Goal: Task Accomplishment & Management: Use online tool/utility

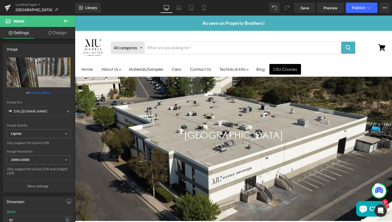
click at [130, 114] on div "[GEOGRAPHIC_DATA] Heading Hero Banner 200px 200px" at bounding box center [233, 149] width 317 height 144
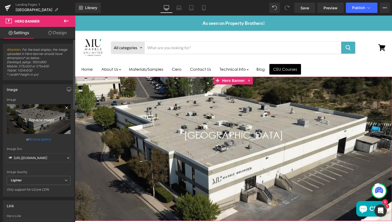
click at [42, 118] on icon "Replace Image" at bounding box center [38, 119] width 41 height 6
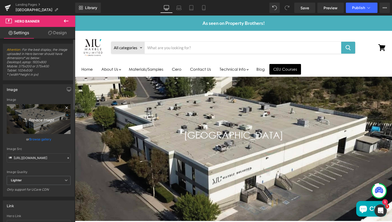
type input "C:\fakepath\mu-sv-hero-min.png"
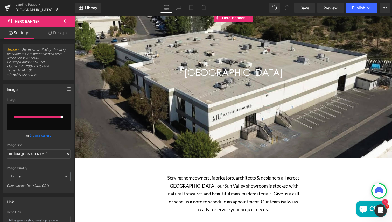
type input "[URL][DOMAIN_NAME]"
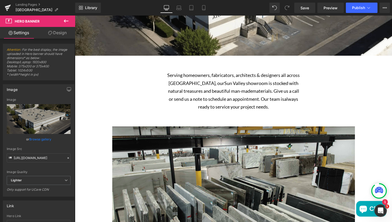
scroll to position [173, 0]
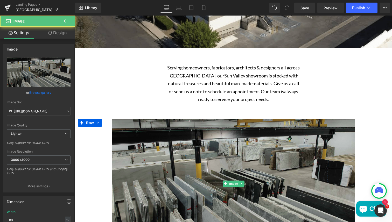
click at [232, 180] on img "Main content" at bounding box center [233, 184] width 242 height 130
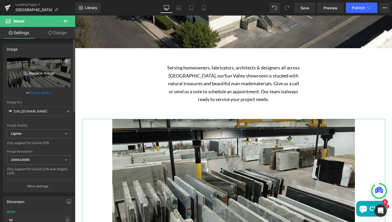
click at [41, 73] on icon "Replace Image" at bounding box center [38, 72] width 41 height 6
type input "C:\fakepath\mu-sv-image1-min.png"
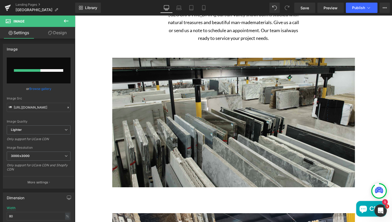
scroll to position [235, 0]
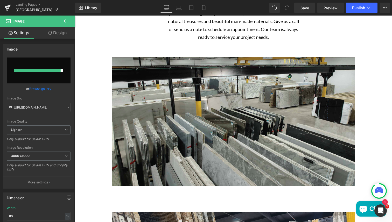
type input "[URL][DOMAIN_NAME]"
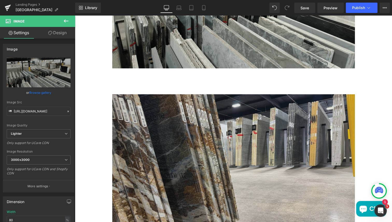
scroll to position [356, 0]
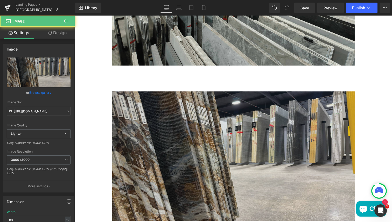
click at [247, 147] on img "Main content" at bounding box center [233, 156] width 242 height 130
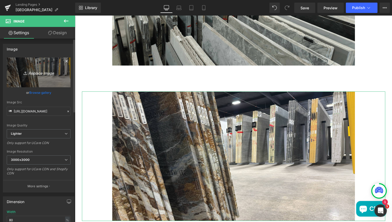
click at [41, 72] on icon "Replace Image" at bounding box center [38, 72] width 41 height 6
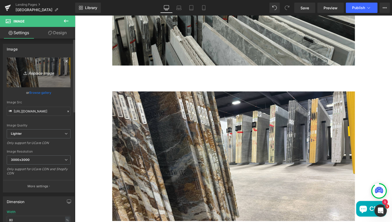
type input "C:\fakepath\mu-sv-image2-min.png"
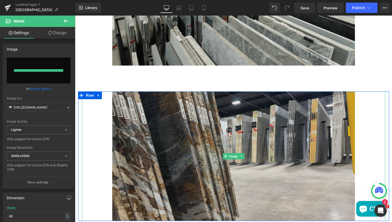
type input "[URL][DOMAIN_NAME]"
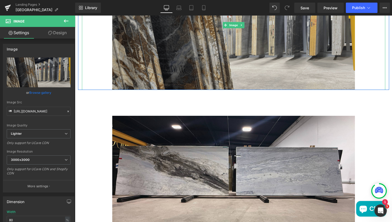
scroll to position [488, 0]
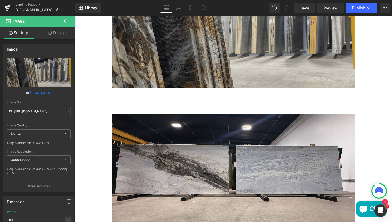
click at [285, 160] on img "Main content" at bounding box center [233, 179] width 242 height 130
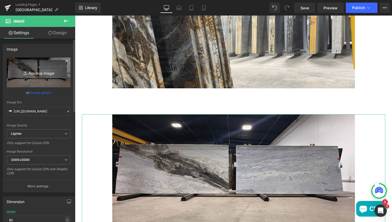
click at [41, 74] on icon "Replace Image" at bounding box center [38, 72] width 41 height 6
type input "C:\fakepath\mu-sv-image3-min.png"
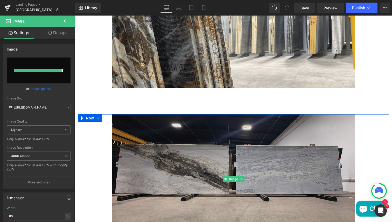
type input "[URL][DOMAIN_NAME]"
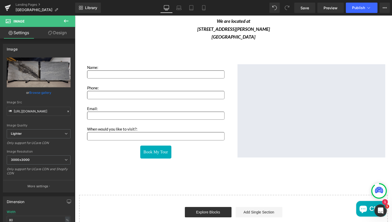
scroll to position [757, 0]
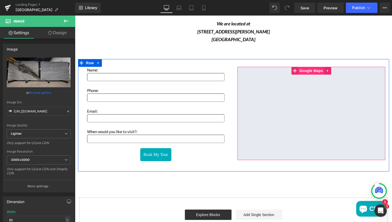
click at [310, 70] on span "Google Maps" at bounding box center [311, 71] width 26 height 8
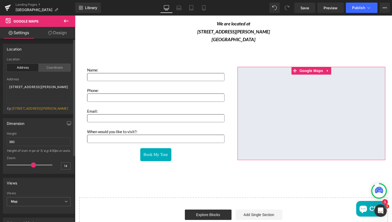
click at [56, 70] on div "Coordinate" at bounding box center [55, 68] width 32 height 8
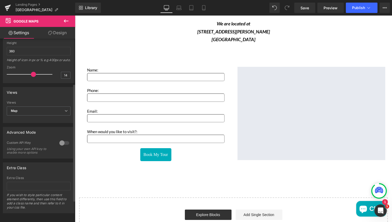
scroll to position [104, 0]
click at [53, 108] on span "Map" at bounding box center [39, 109] width 64 height 9
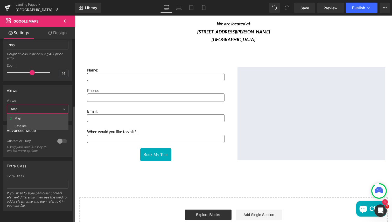
click at [53, 91] on div "Views" at bounding box center [37, 90] width 69 height 10
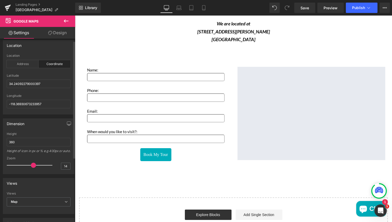
scroll to position [3, 0]
click at [20, 65] on div "Address" at bounding box center [23, 64] width 32 height 8
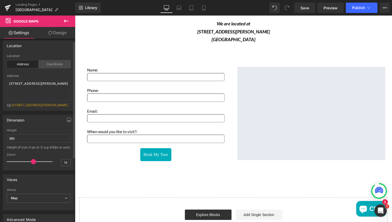
click at [49, 62] on div "Coordinate" at bounding box center [55, 64] width 32 height 8
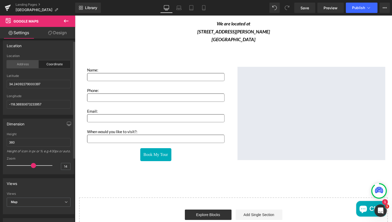
click at [25, 65] on div "Address" at bounding box center [23, 64] width 32 height 8
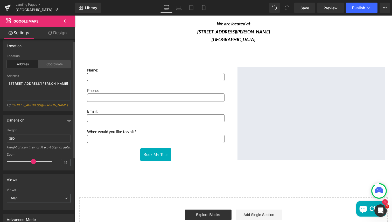
click at [48, 66] on div "Coordinate" at bounding box center [55, 64] width 32 height 8
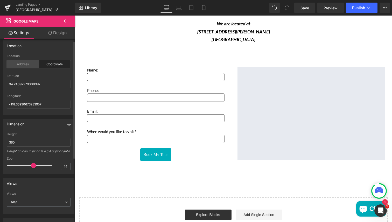
click at [25, 64] on div "Address" at bounding box center [23, 64] width 32 height 8
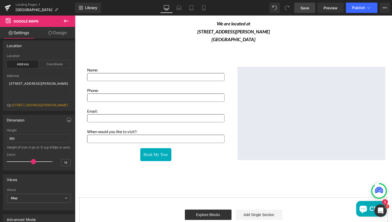
click at [308, 7] on span "Save" at bounding box center [304, 7] width 9 height 5
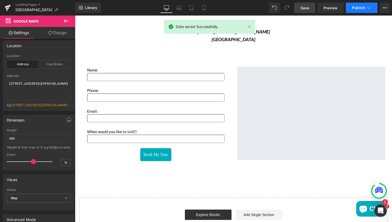
click at [358, 9] on span "Publish" at bounding box center [358, 8] width 13 height 4
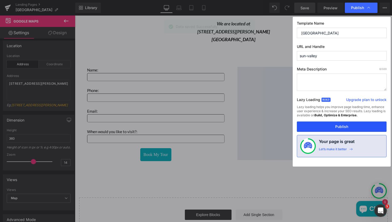
click at [355, 124] on button "Publish" at bounding box center [342, 126] width 90 height 10
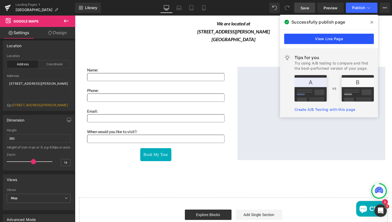
click at [314, 37] on link "View Live Page" at bounding box center [329, 39] width 90 height 10
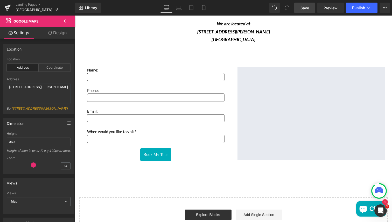
click at [65, 19] on icon at bounding box center [66, 20] width 5 height 3
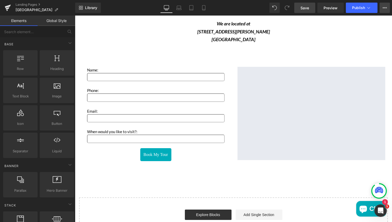
click at [385, 10] on button "View Live Page View with current Template Save Template to Library Schedule Pub…" at bounding box center [384, 8] width 10 height 10
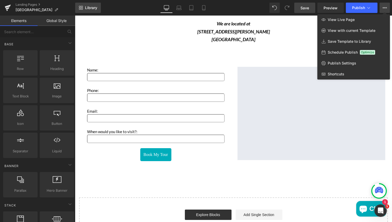
click at [85, 7] on span "Library" at bounding box center [91, 7] width 12 height 5
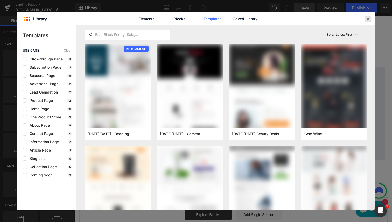
click at [367, 17] on icon at bounding box center [368, 19] width 5 height 5
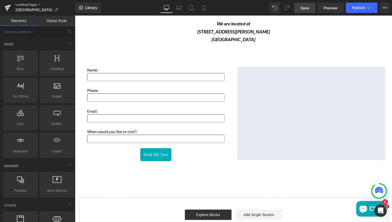
click at [26, 3] on link "Landing Pages" at bounding box center [46, 5] width 60 height 4
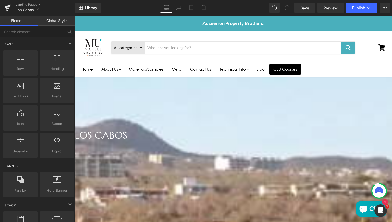
click at [75, 16] on span "Hero Banner" at bounding box center [75, 16] width 0 height 0
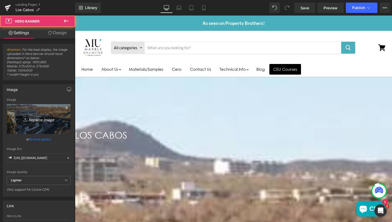
click at [33, 113] on link "Replace Image" at bounding box center [39, 119] width 64 height 30
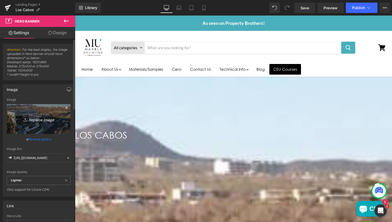
type input "C:\fakepath\mu-los-cabos-hero-min.png"
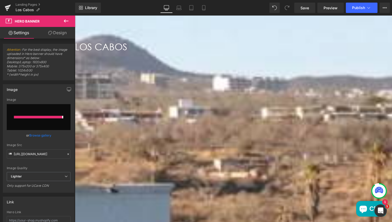
type input "https://ucarecdn.com/62e7e461-1a80-4803-b502-8e66fb237f34/-/format/auto/-/previ…"
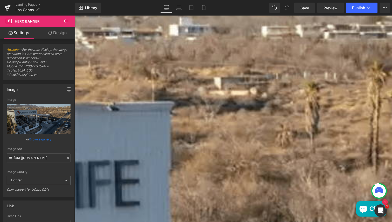
scroll to position [211, 0]
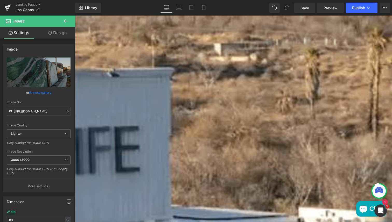
scroll to position [206, 0]
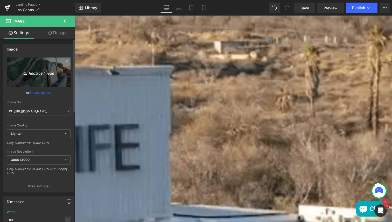
click at [50, 70] on icon "Replace Image" at bounding box center [38, 72] width 41 height 6
type input "C:\fakepath\mu-los-cabos-image1-min.png"
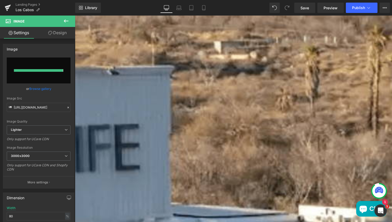
type input "https://ucarecdn.com/b1d46ce3-dd4f-496f-a941-6e2606776059/-/format/auto/-/previ…"
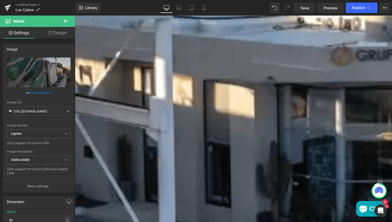
scroll to position [404, 0]
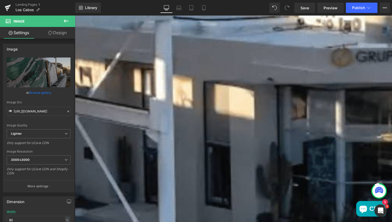
click at [261, 124] on img "Main content" at bounding box center [201, 186] width 253 height 130
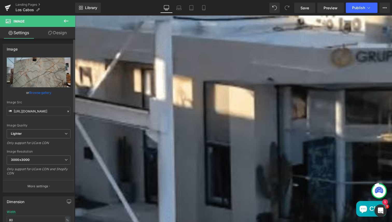
click at [47, 91] on link "Browse gallery" at bounding box center [40, 92] width 22 height 9
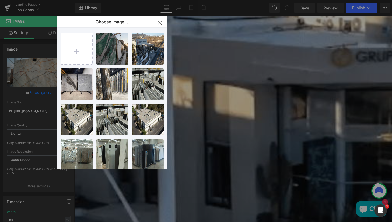
click at [160, 23] on icon "button" at bounding box center [159, 23] width 8 height 8
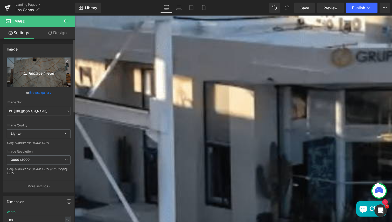
click at [37, 74] on icon "Replace Image" at bounding box center [38, 72] width 41 height 6
type input "C:\fakepath\mu-los-cabos-image2-min.png"
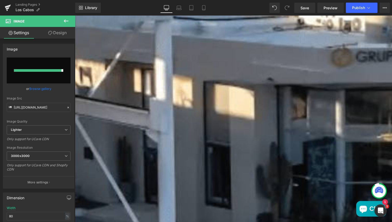
type input "https://ucarecdn.com/78d051fd-1588-475e-aace-c05713b7cd6d/-/format/auto/-/previ…"
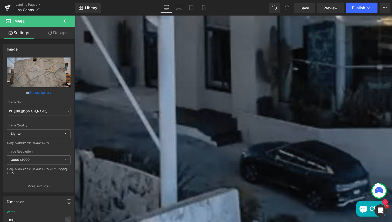
scroll to position [526, 0]
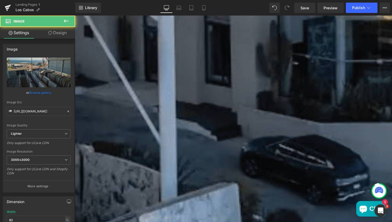
click at [254, 155] on img "Main content" at bounding box center [201, 208] width 253 height 130
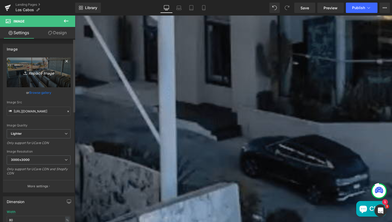
click at [41, 74] on icon "Replace Image" at bounding box center [38, 72] width 41 height 6
type input "C:\fakepath\mu-los-cabos-image3-min.png"
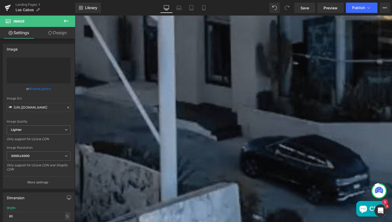
type input "https://ucarecdn.com/540e7f0a-d1b7-4dd6-b2b5-cd0187a39677/-/format/auto/-/previ…"
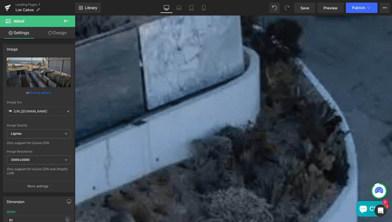
scroll to position [717, 0]
click at [75, 16] on span "Google Maps" at bounding box center [75, 16] width 0 height 0
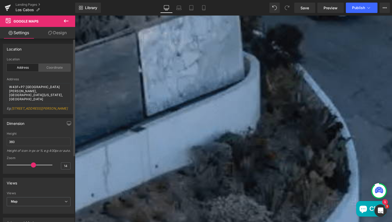
click at [54, 67] on div "Coordinate" at bounding box center [55, 68] width 32 height 8
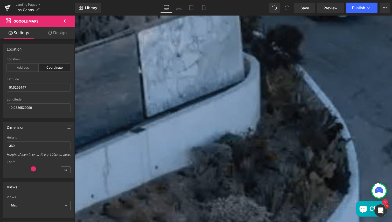
click at [75, 16] on span "Google Maps" at bounding box center [75, 16] width 0 height 0
click at [23, 68] on div "Address" at bounding box center [23, 68] width 32 height 8
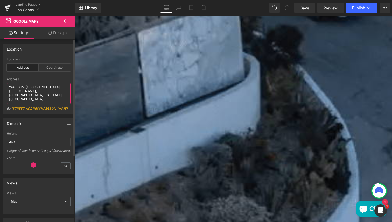
click at [27, 88] on textarea "W43F+P7 Cabo San Lucas, Baja California Sur, Mexico" at bounding box center [39, 93] width 64 height 21
click at [56, 91] on textarea "W43F+P7 Cabo San Lucas, Baja California Sur, Mexico" at bounding box center [39, 93] width 64 height 21
click at [38, 88] on textarea "W43F+P7 Cabo San Lucas, Baja California Sur, Mexico" at bounding box center [39, 93] width 64 height 21
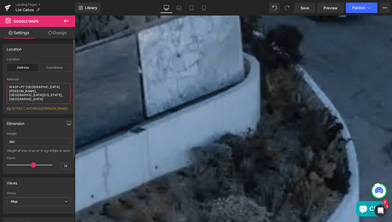
click at [38, 88] on textarea "W43F+P7 Cabo San Lucas, Baja California Sur, Mexico" at bounding box center [39, 93] width 64 height 21
click at [56, 92] on textarea "W43F+P7 Cabo San Lucas, Baja California Sur, Mexico" at bounding box center [39, 93] width 64 height 21
drag, startPoint x: 56, startPoint y: 92, endPoint x: 11, endPoint y: 87, distance: 45.0
click at [11, 87] on textarea "W43F+P7 Cabo San Lucas, Baja California Sur, Mexico" at bounding box center [39, 93] width 64 height 21
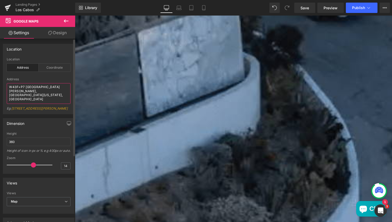
paste textarea "Grupo Tenerife Los Cabos, maderas y otros recubrimientos"
type textarea "Grupo Tenerife Los Cabos, maderas y otros recubrimientos"
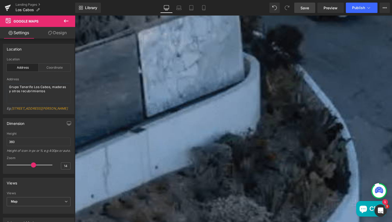
click at [305, 8] on span "Save" at bounding box center [304, 7] width 9 height 5
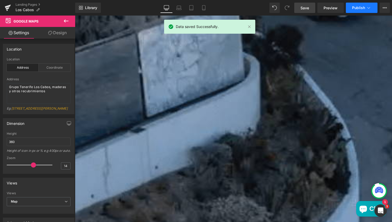
click at [357, 8] on span "Publish" at bounding box center [358, 8] width 13 height 4
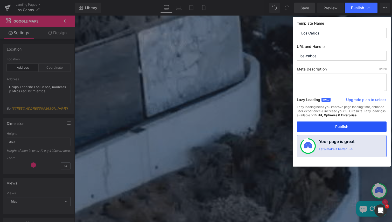
click at [345, 127] on button "Publish" at bounding box center [342, 126] width 90 height 10
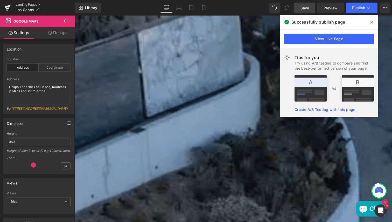
click at [24, 3] on link "Landing Pages" at bounding box center [46, 5] width 60 height 4
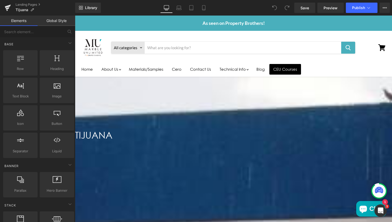
click at [75, 16] on span "Hero Banner" at bounding box center [75, 16] width 0 height 0
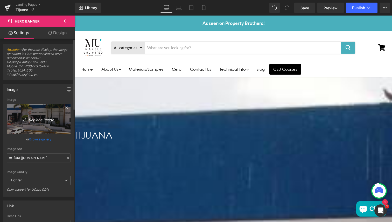
click at [34, 118] on icon "Replace Image" at bounding box center [38, 119] width 41 height 6
type input "C:\fakepath\mu-tijuana-hero-min.png"
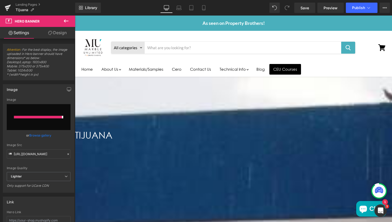
type input "https://ucarecdn.com/d5b99e74-3c78-4c18-8ce1-09e34a8ff8a3/-/format/auto/-/previ…"
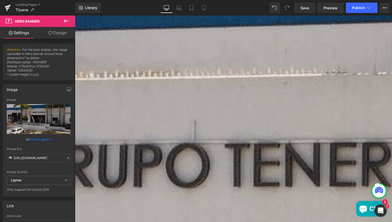
scroll to position [212, 0]
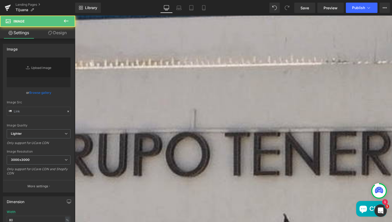
type input "https://ucarecdn.com/cfb83415-b929-4bb7-bf8a-8cec5597b58a/-/format/auto/-/previ…"
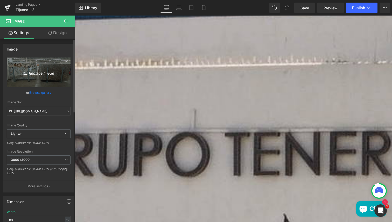
click at [47, 74] on icon "Replace Image" at bounding box center [38, 72] width 41 height 6
type input "C:\fakepath\mu-tijuana-image1-min.png"
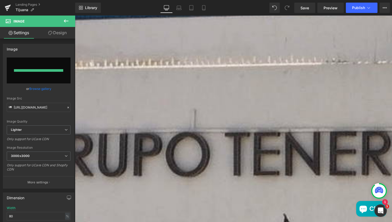
type input "https://ucarecdn.com/55ec495b-7ae7-4e1d-a369-03c3cd9547cd/-/format/auto/-/previ…"
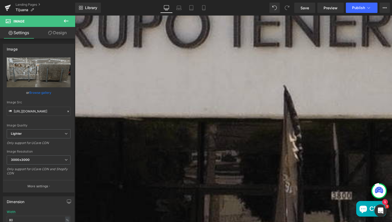
scroll to position [341, 0]
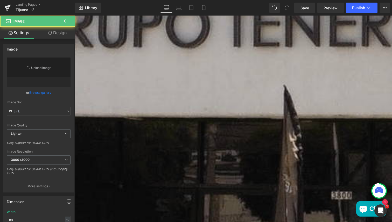
type input "https://ucarecdn.com/d06d9ab0-5cbd-4f29-9593-ecb7bfbfd7c2/-/format/auto/-/previ…"
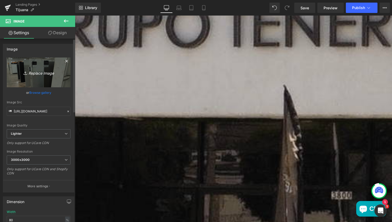
click at [45, 74] on icon "Replace Image" at bounding box center [38, 72] width 41 height 6
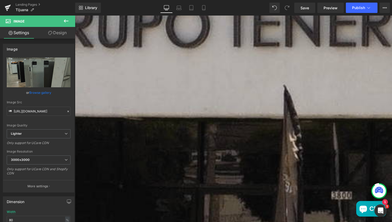
type input "C:\fakepath\mu-tijuana-image2-min.png"
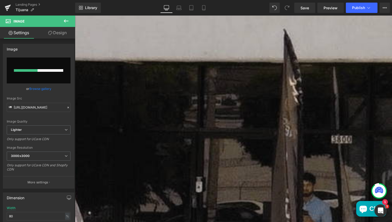
scroll to position [397, 0]
type input "https://ucarecdn.com/dcd1c2b7-8405-4a6e-bed0-16fab85fee14/-/format/auto/-/previ…"
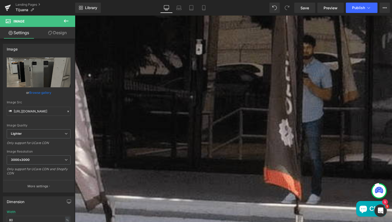
scroll to position [539, 0]
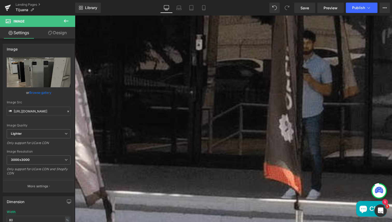
click at [258, 139] on img "Main content" at bounding box center [201, 194] width 253 height 130
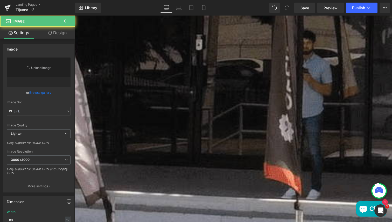
type input "https://ucarecdn.com/59f0135b-9788-49c6-b58e-76ead14d767e/-/format/auto/-/previ…"
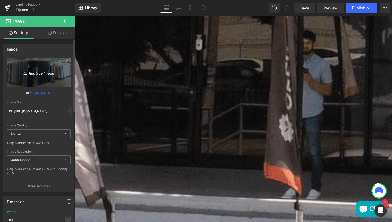
click at [48, 73] on icon "Replace Image" at bounding box center [38, 72] width 41 height 6
type input "C:\fakepath\mu-tijuana-image3-min.png"
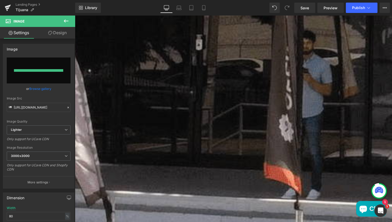
type input "https://ucarecdn.com/531b53c6-deda-4095-bf2b-1fe8601b2268/-/format/auto/-/previ…"
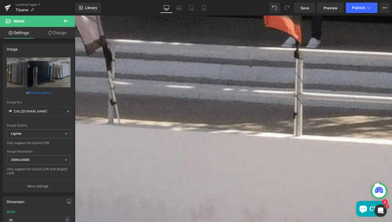
scroll to position [694, 0]
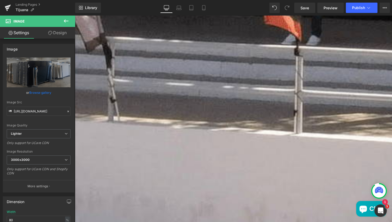
click at [75, 16] on span "Google Maps" at bounding box center [75, 16] width 0 height 0
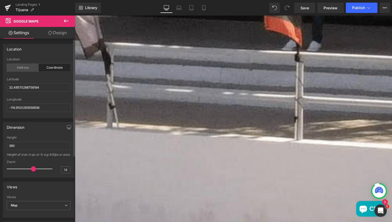
click at [22, 71] on div "Address" at bounding box center [23, 68] width 32 height 8
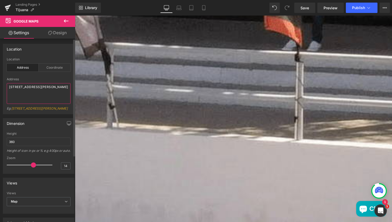
click at [26, 89] on textarea "9450 Chivers Avenue Sun Valley, CA 91352" at bounding box center [39, 93] width 64 height 21
paste textarea "Águila Coronada 3800, El Aguila, 22215 Tijuana, B.C., Mexico"
click at [9, 87] on textarea "Águila Coronada 3800, El Aguila, 22215 Tijuana, B.C., Mexico" at bounding box center [39, 93] width 64 height 21
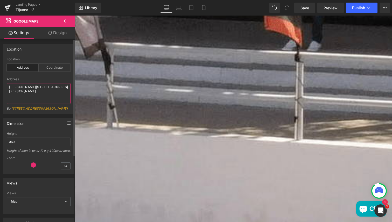
paste textarea "Grupo Tenerife Tijuana"
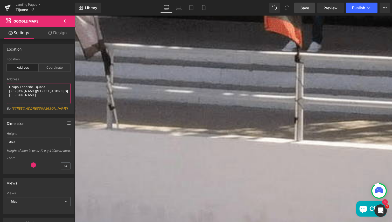
type textarea "Grupo Tenerife Tijuana, Águila Coronada 3800, El Aguila, 22215 Tijuana, B.C., M…"
click at [307, 6] on span "Save" at bounding box center [304, 7] width 9 height 5
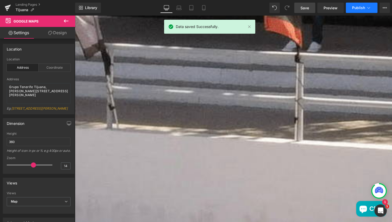
click at [361, 6] on span "Publish" at bounding box center [358, 8] width 13 height 4
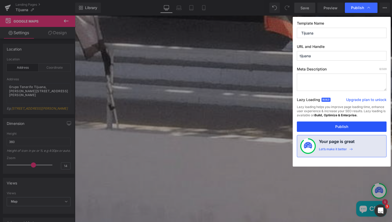
click at [339, 126] on button "Publish" at bounding box center [342, 126] width 90 height 10
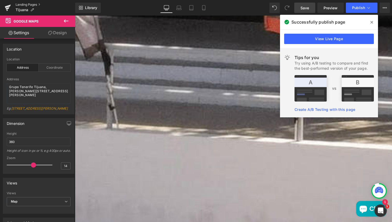
click at [31, 4] on link "Landing Pages" at bounding box center [46, 5] width 60 height 4
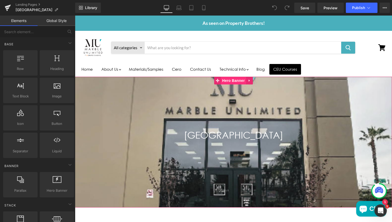
click at [229, 81] on span "Hero Banner" at bounding box center [233, 81] width 25 height 8
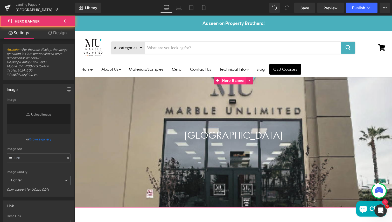
type input "https://ucarecdn.com/a03bf8a5-6a93-4df8-bc68-efa6cdb23ba0/-/format/auto/-/previ…"
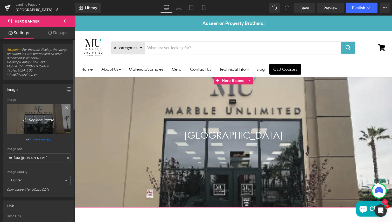
click at [43, 118] on icon "Replace Image" at bounding box center [38, 119] width 41 height 6
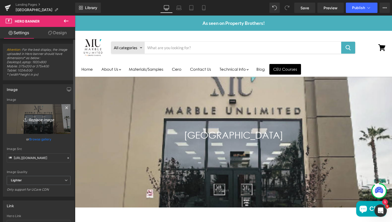
type input "C:\fakepath\mu-anaheim-hero-min.png"
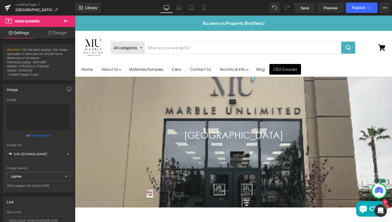
type input "https://ucarecdn.com/cf22dc62-ec27-4b26-af23-353f44d8ab56/-/format/auto/-/previ…"
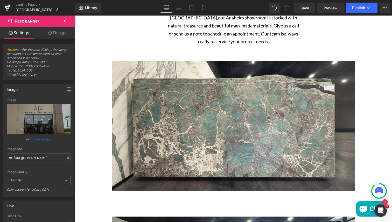
scroll to position [223, 0]
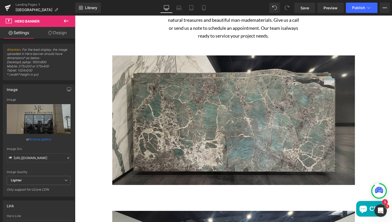
click at [142, 108] on img "Main content" at bounding box center [233, 120] width 242 height 130
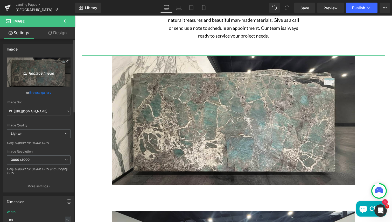
click at [46, 71] on icon "Replace Image" at bounding box center [38, 72] width 41 height 6
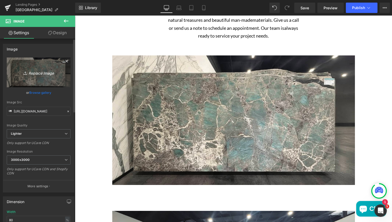
type input "C:\fakepath\mu-anaheim-image1-min.png"
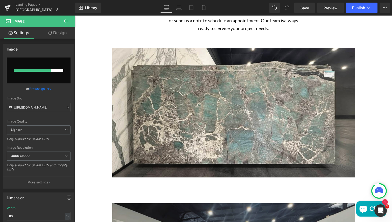
scroll to position [241, 0]
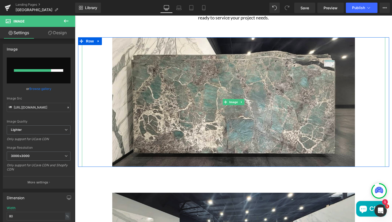
click at [85, 73] on div "Main content" at bounding box center [233, 102] width 303 height 130
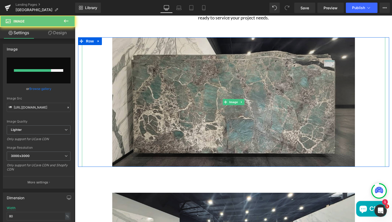
click at [153, 99] on img "Main content" at bounding box center [233, 102] width 242 height 130
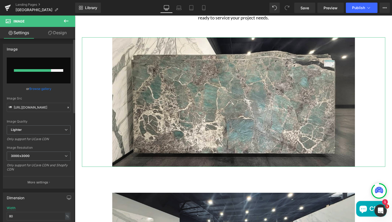
click at [43, 79] on input "file" at bounding box center [39, 71] width 64 height 26
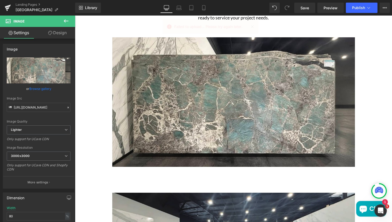
click at [253, 26] on div "Failed to upload... Please try again later." at bounding box center [210, 28] width 96 height 16
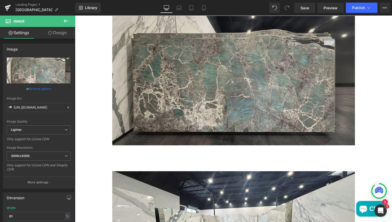
scroll to position [245, 0]
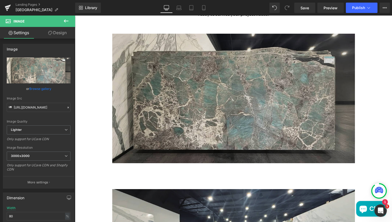
click at [214, 108] on img "Main content" at bounding box center [233, 99] width 242 height 130
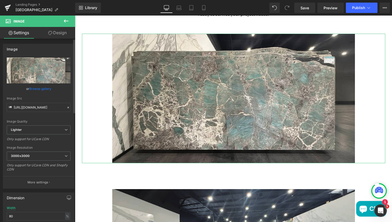
click at [43, 69] on input "file" at bounding box center [39, 71] width 64 height 26
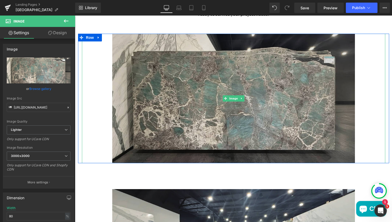
click at [174, 92] on img "Main content" at bounding box center [233, 99] width 242 height 130
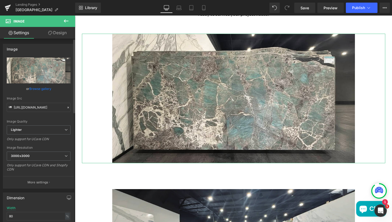
click at [33, 70] on input "file" at bounding box center [39, 71] width 64 height 26
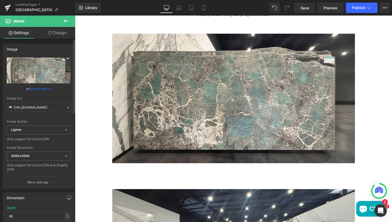
type input "C:\fakepath\mu-anaheim-image1-min.png"
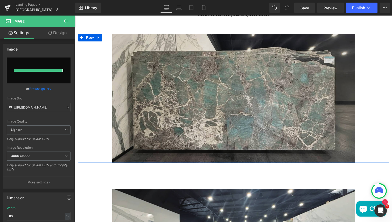
type input "https://ucarecdn.com/f00b21e3-b39c-4639-bda2-395d1c83be76/-/format/auto/-/previ…"
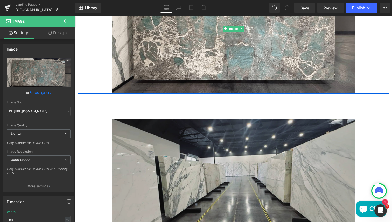
scroll to position [315, 0]
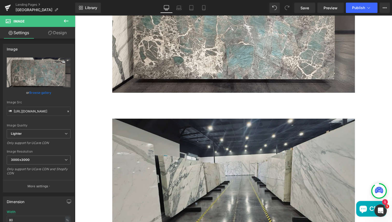
click at [234, 163] on img "Main content" at bounding box center [233, 184] width 242 height 130
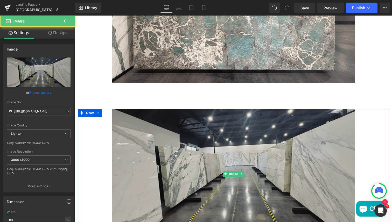
scroll to position [328, 0]
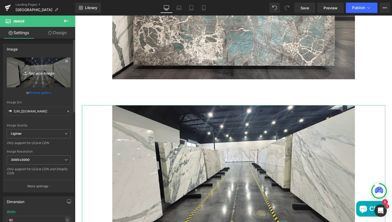
click at [32, 74] on icon "Replace Image" at bounding box center [38, 72] width 41 height 6
type input "C:\fakepath\mu-anaheim-image2-min.png"
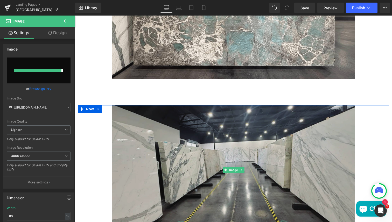
type input "https://ucarecdn.com/5b353c01-d240-4f9e-b4fe-e30c3796810d/-/format/auto/-/previ…"
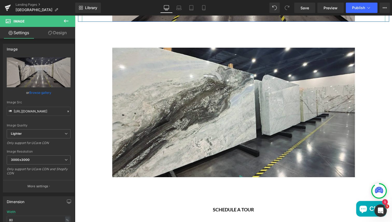
scroll to position [547, 0]
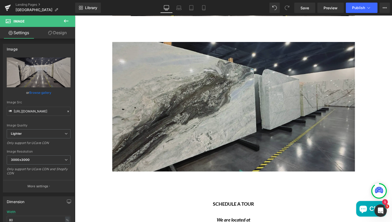
click at [231, 131] on img "Main content" at bounding box center [233, 107] width 242 height 130
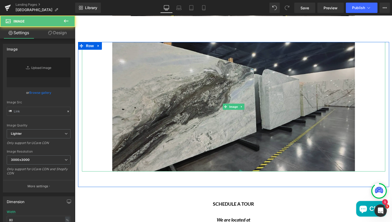
type input "https://ucarecdn.com/e76ba436-447d-4291-9138-6758d3fbbabb/-/format/auto/-/previ…"
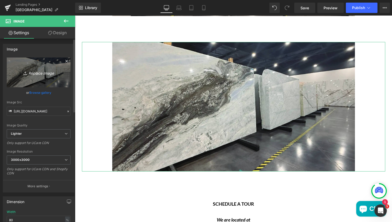
click at [44, 74] on icon "Replace Image" at bounding box center [38, 72] width 41 height 6
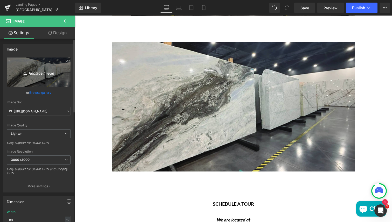
type input "C:\fakepath\mu-anaheim-image3-min.png"
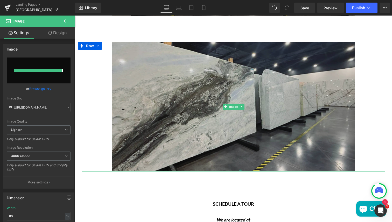
type input "https://ucarecdn.com/691cfc56-85ac-409a-a633-28f9c2816fb9/-/format/auto/-/previ…"
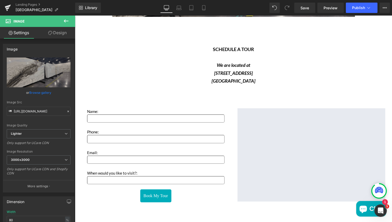
scroll to position [707, 0]
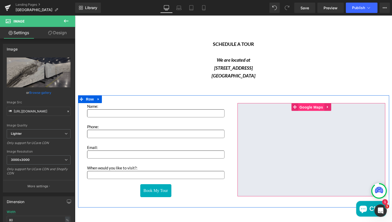
click at [317, 106] on span "Google Maps" at bounding box center [311, 107] width 26 height 8
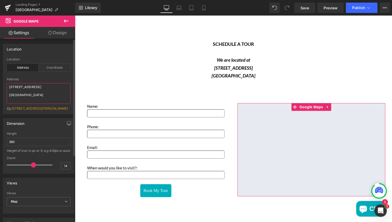
click at [27, 88] on textarea "1960 S Anaheim Way Anaheim, CA 92805" at bounding box center [39, 93] width 64 height 21
click at [44, 93] on textarea "1960 S Anaheim Way Anaheim, CA 92805" at bounding box center [39, 93] width 64 height 21
paste textarea ", Anaheim, CA 92805, United States"
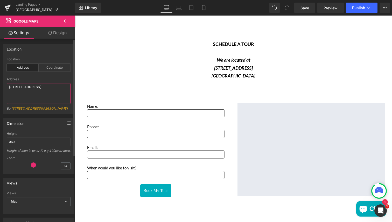
click at [9, 87] on textarea "1960 S Anaheim Way, Anaheim, CA 92805, United States" at bounding box center [39, 93] width 64 height 21
paste textarea "Marble Unlimited"
type textarea "Marble Unlimited, 1960 S Anaheim Way, Anaheim, CA 92805, United States"
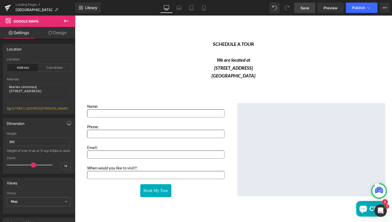
click at [303, 10] on span "Save" at bounding box center [304, 7] width 9 height 5
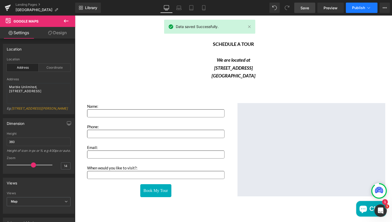
click at [358, 8] on span "Publish" at bounding box center [358, 8] width 13 height 4
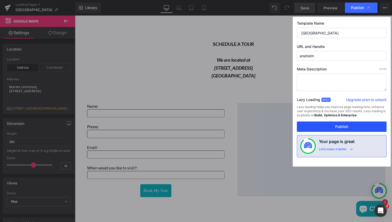
click at [338, 128] on button "Publish" at bounding box center [342, 126] width 90 height 10
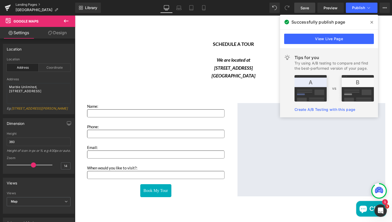
click at [33, 4] on link "Landing Pages" at bounding box center [46, 5] width 60 height 4
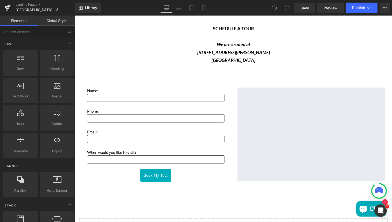
scroll to position [753, 0]
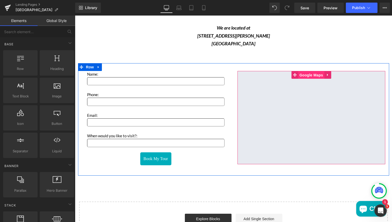
click at [309, 74] on span "Google Maps" at bounding box center [311, 75] width 26 height 8
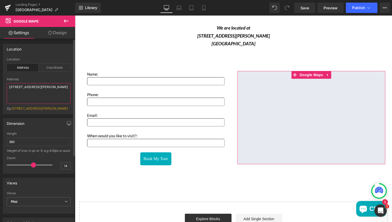
click at [9, 86] on textarea "9450 Chivers Ave, Sun Valley, CA 91352" at bounding box center [39, 93] width 64 height 21
paste textarea "Marble Unlimited"
click at [46, 93] on textarea "Marble Unlimited, 9450 Chivers Ave, Sun Valley, CA 91352" at bounding box center [39, 93] width 64 height 21
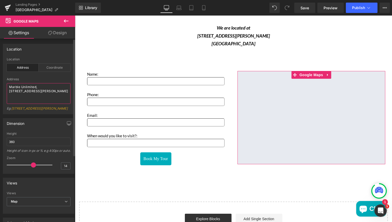
paste textarea "[STREET_ADDRESS][PERSON_NAME]"
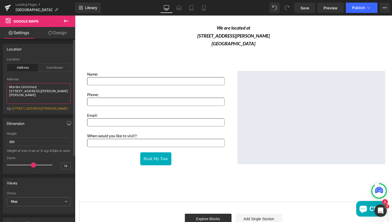
paste textarea
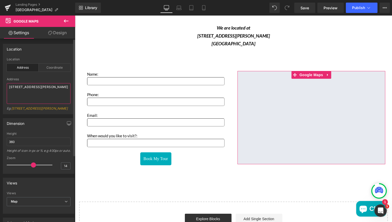
click at [9, 86] on textarea "[STREET_ADDRESS][PERSON_NAME]" at bounding box center [39, 93] width 64 height 21
paste textarea "Marble Unlimited"
type textarea "Marble Unlimited, [STREET_ADDRESS][PERSON_NAME]"
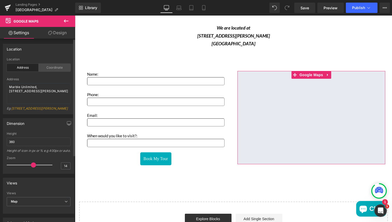
click at [53, 68] on div "Coordinate" at bounding box center [55, 68] width 32 height 8
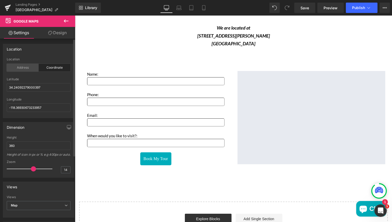
click at [17, 68] on div "Address" at bounding box center [23, 68] width 32 height 8
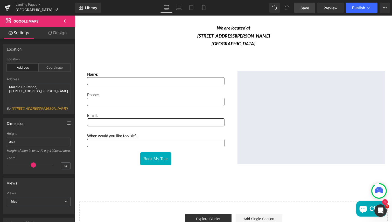
click at [305, 11] on link "Save" at bounding box center [304, 8] width 21 height 10
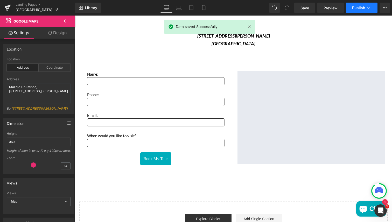
click at [361, 9] on span "Publish" at bounding box center [358, 8] width 13 height 4
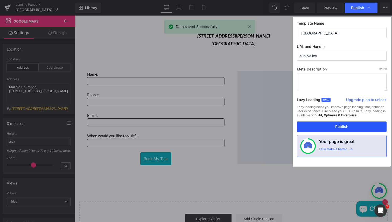
click at [341, 127] on button "Publish" at bounding box center [342, 126] width 90 height 10
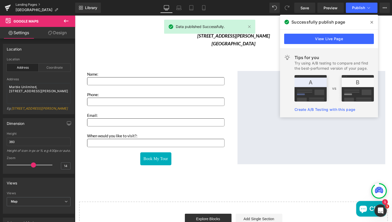
click at [29, 5] on link "Landing Pages" at bounding box center [46, 5] width 60 height 4
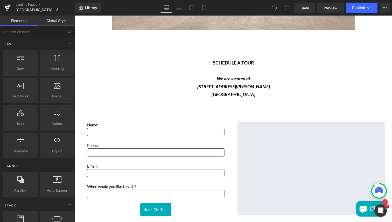
scroll to position [707, 0]
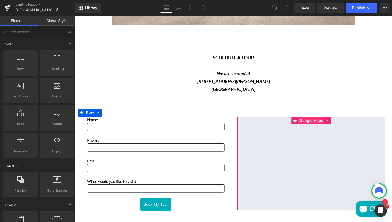
click at [306, 122] on span "Google Maps" at bounding box center [311, 121] width 26 height 8
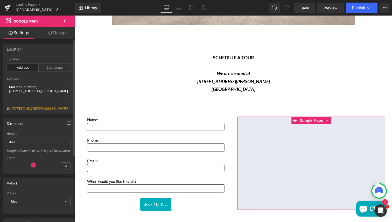
scroll to position [0, 0]
click at [24, 89] on textarea "Marble Unlimited, [STREET_ADDRESS][PERSON_NAME]" at bounding box center [39, 93] width 64 height 21
click at [38, 86] on textarea "Marble Unlimited, [STREET_ADDRESS][PERSON_NAME]" at bounding box center [39, 93] width 64 height 21
drag, startPoint x: 38, startPoint y: 86, endPoint x: 38, endPoint y: 95, distance: 9.1
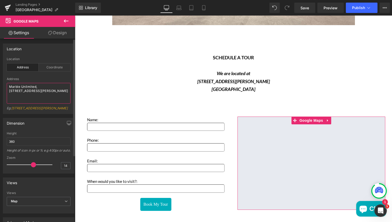
click at [38, 95] on textarea "Marble Unlimited, [STREET_ADDRESS][PERSON_NAME]" at bounding box center [39, 93] width 64 height 21
paste textarea "Marble Unlimited"
drag, startPoint x: 38, startPoint y: 86, endPoint x: 66, endPoint y: 86, distance: 28.2
click at [66, 86] on textarea "Marble Unlimited, Marble Unlimited" at bounding box center [39, 93] width 64 height 21
paste textarea "[STREET_ADDRESS][PERSON_NAME]"
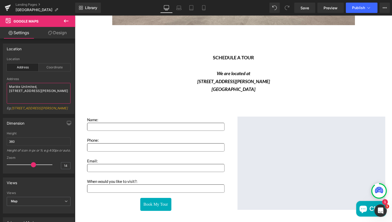
type textarea "Marble Unlimited, [STREET_ADDRESS][PERSON_NAME]"
